Goal: Task Accomplishment & Management: Manage account settings

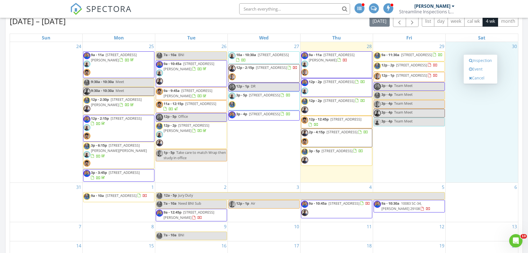
scroll to position [721, 537]
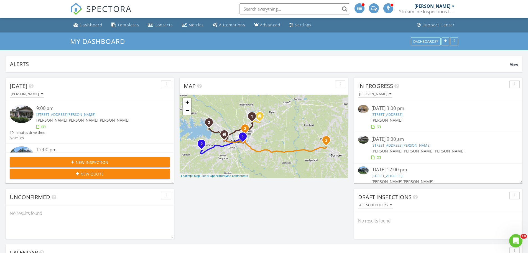
click at [75, 121] on span "[PERSON_NAME]" at bounding box center [82, 119] width 31 height 5
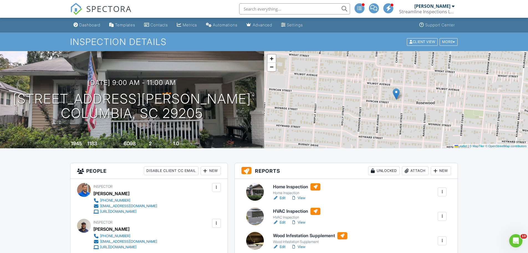
click at [85, 24] on div "Dashboard" at bounding box center [89, 24] width 21 height 5
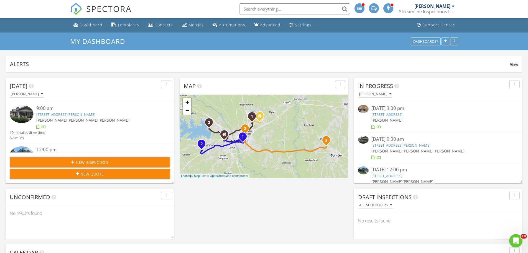
click at [390, 145] on link "3121 Duncan St, Columbia, SC 29205" at bounding box center [401, 145] width 59 height 5
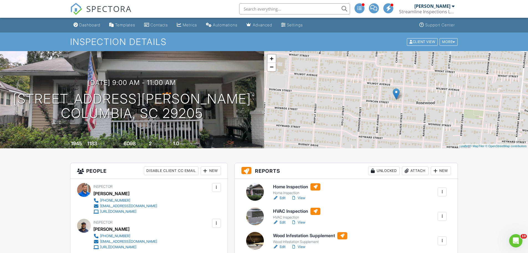
click at [301, 198] on link "View" at bounding box center [298, 198] width 14 height 6
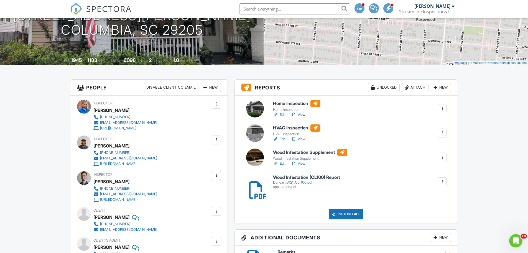
click at [299, 137] on link "View" at bounding box center [298, 139] width 14 height 6
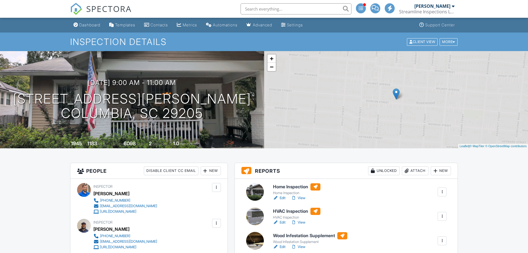
scroll to position [83, 0]
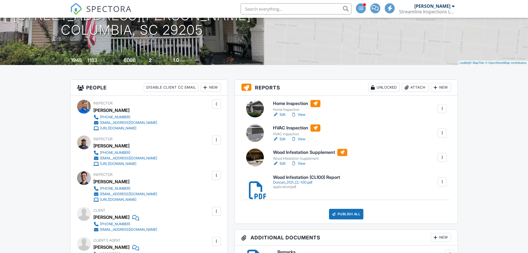
click at [295, 163] on div at bounding box center [294, 164] width 6 height 6
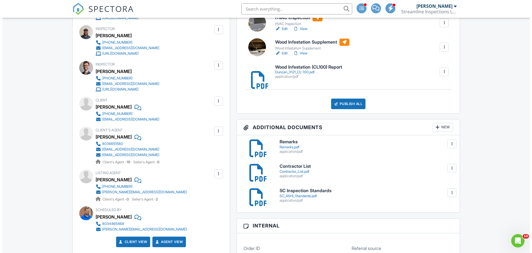
scroll to position [194, 0]
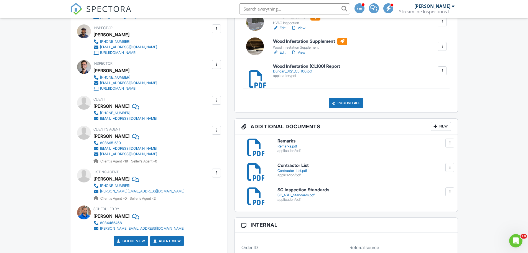
click at [359, 100] on div "Publish All" at bounding box center [346, 103] width 35 height 11
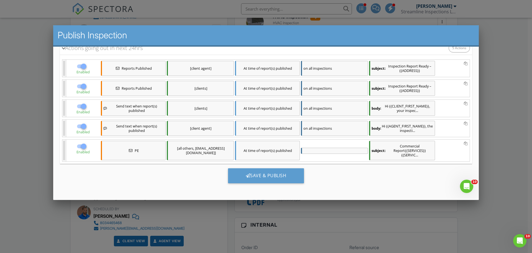
scroll to position [0, 0]
click at [277, 170] on div "Save & Publish" at bounding box center [266, 175] width 76 height 15
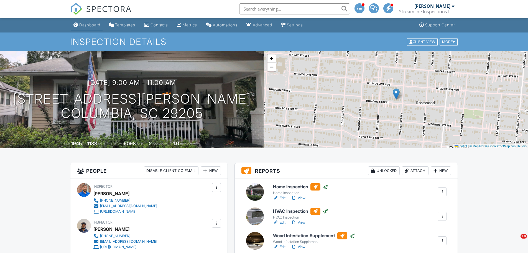
click at [95, 26] on div "Dashboard" at bounding box center [89, 24] width 21 height 5
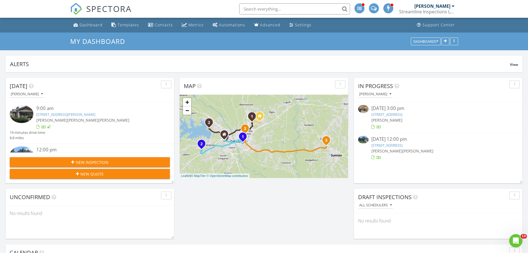
click at [393, 144] on link "177 Mill House Ln, Lexington, SC 29072" at bounding box center [387, 145] width 31 height 5
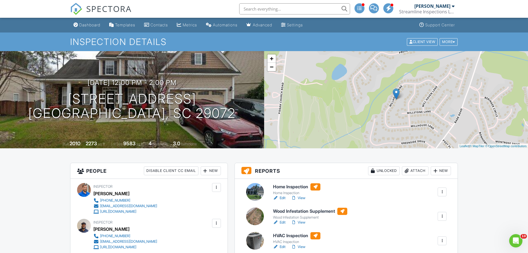
click at [301, 198] on link "View" at bounding box center [298, 198] width 14 height 6
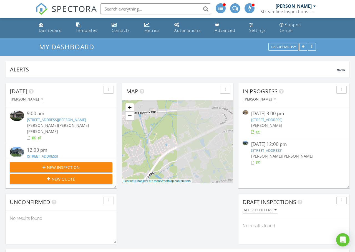
scroll to position [119, 111]
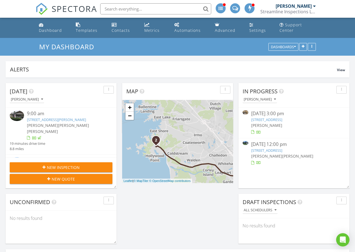
click at [286, 12] on div "Streamline Inspections LLC" at bounding box center [287, 12] width 55 height 6
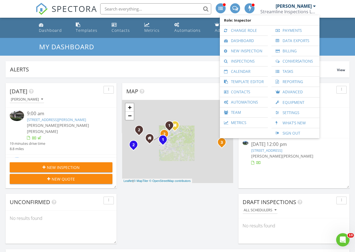
scroll to position [0, 0]
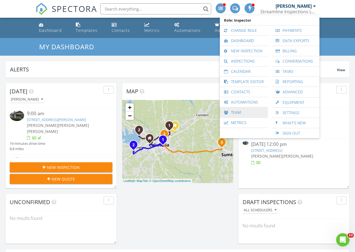
click at [241, 112] on link "Team" at bounding box center [243, 113] width 42 height 10
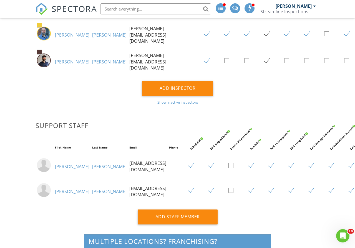
scroll to position [222, 0]
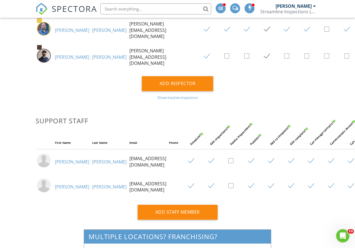
checkbox input "true"
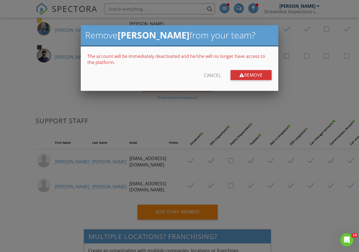
drag, startPoint x: 253, startPoint y: 76, endPoint x: 201, endPoint y: 14, distance: 80.5
click at [253, 76] on div "Remove" at bounding box center [250, 75] width 41 height 10
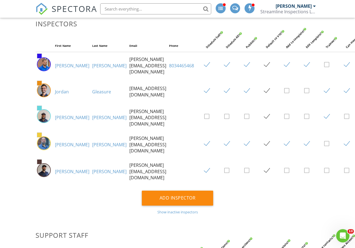
scroll to position [0, 0]
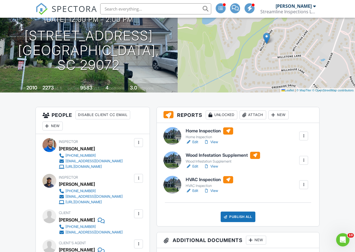
click at [212, 145] on link "View" at bounding box center [211, 142] width 14 height 6
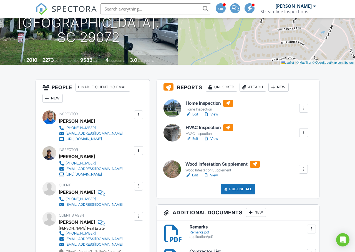
drag, startPoint x: 213, startPoint y: 134, endPoint x: 212, endPoint y: 170, distance: 36.6
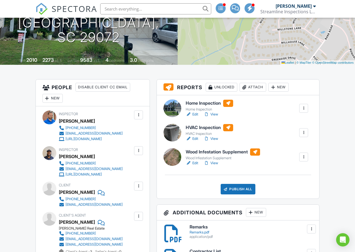
click at [210, 142] on link "View" at bounding box center [211, 139] width 14 height 6
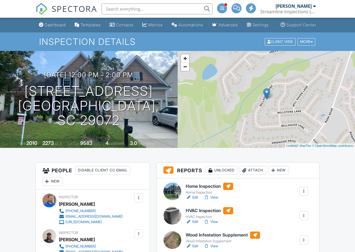
click at [214, 244] on link "View" at bounding box center [211, 247] width 14 height 6
